Goal: Transaction & Acquisition: Purchase product/service

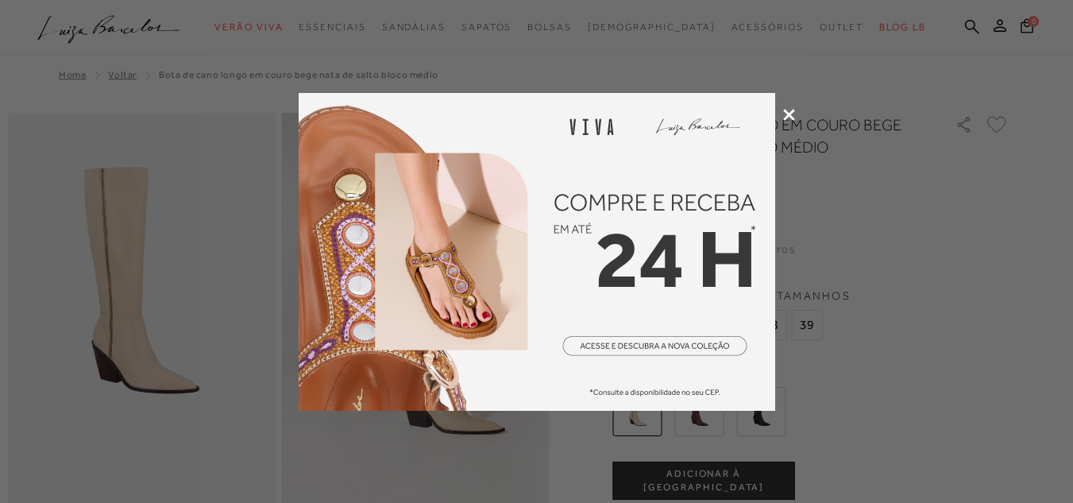
click at [791, 111] on icon at bounding box center [789, 115] width 12 height 12
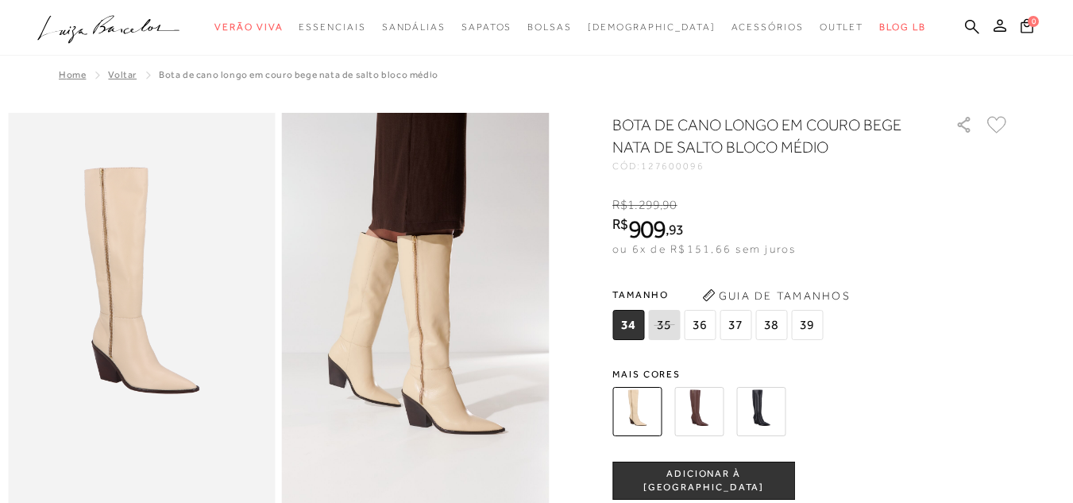
click at [711, 396] on img at bounding box center [698, 411] width 49 height 49
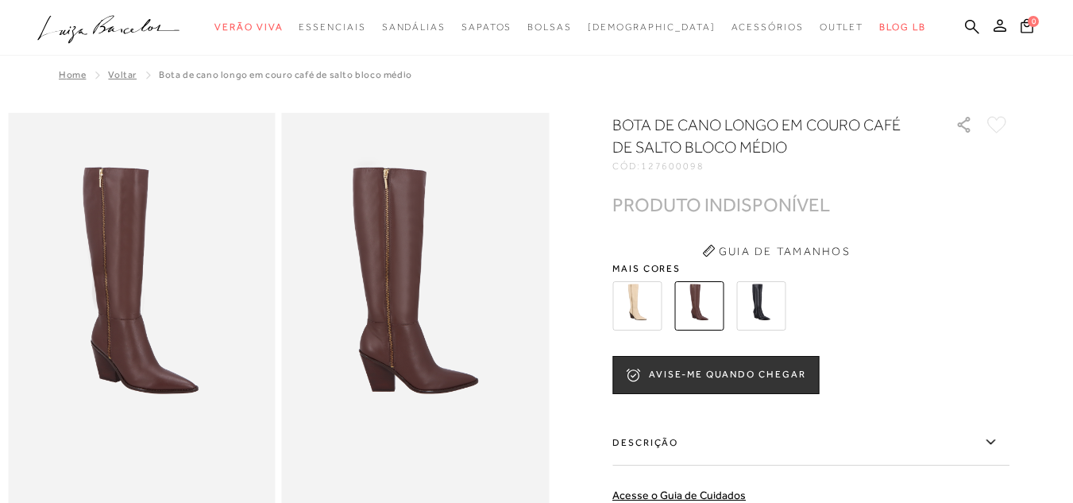
click at [764, 308] on img at bounding box center [760, 305] width 49 height 49
click at [762, 298] on img at bounding box center [760, 305] width 49 height 49
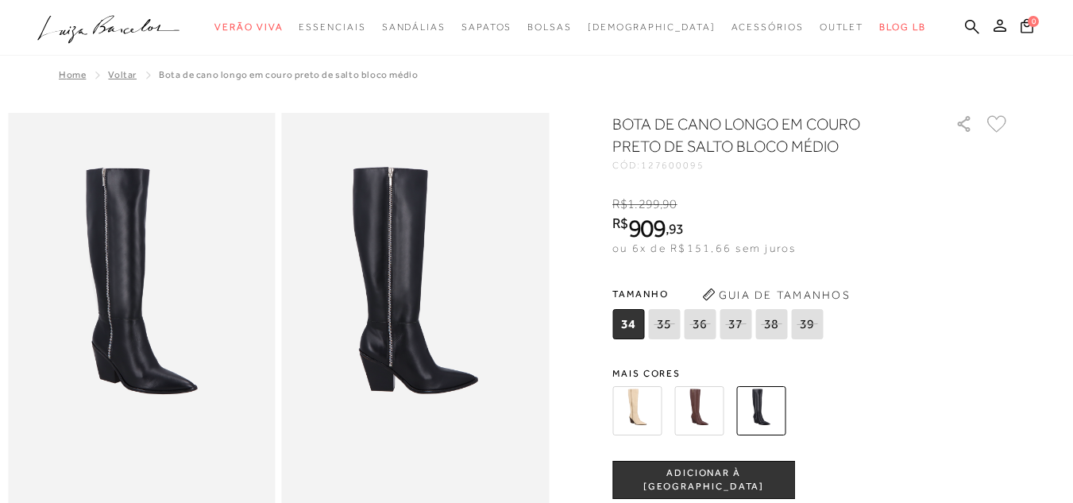
click at [643, 405] on img at bounding box center [636, 410] width 49 height 49
